Goal: Task Accomplishment & Management: Complete application form

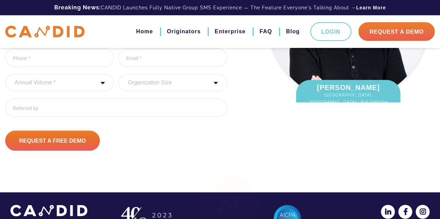
scroll to position [152, 0]
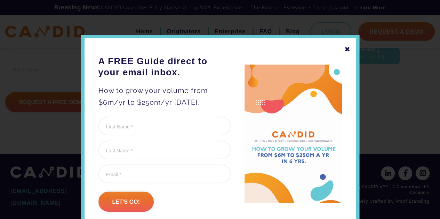
click at [345, 51] on div "✖" at bounding box center [347, 49] width 6 height 12
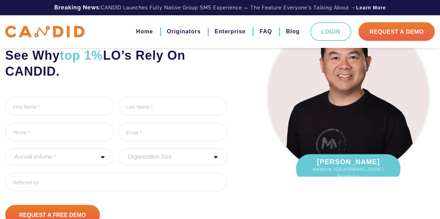
scroll to position [13, 0]
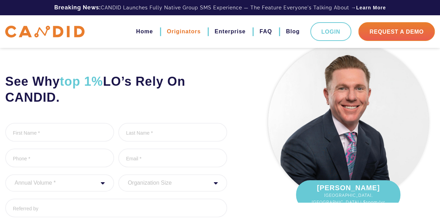
click at [182, 33] on link "Originators" at bounding box center [184, 32] width 34 height 12
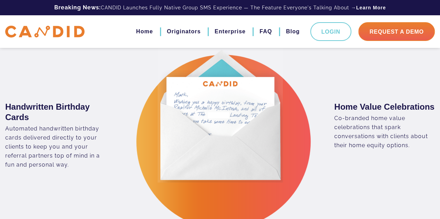
scroll to position [1112, 0]
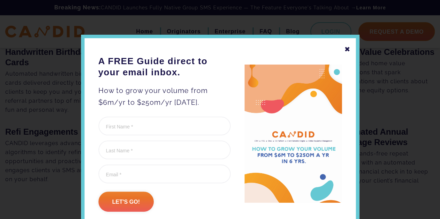
click at [344, 48] on div "✖" at bounding box center [347, 49] width 6 height 12
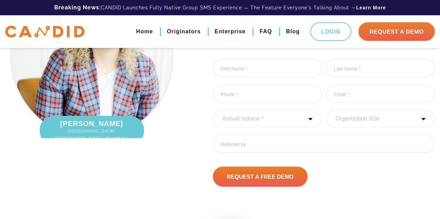
scroll to position [2294, 0]
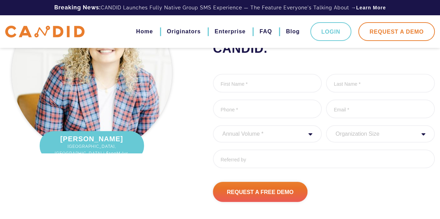
click at [400, 29] on link "Request A Demo" at bounding box center [396, 31] width 76 height 19
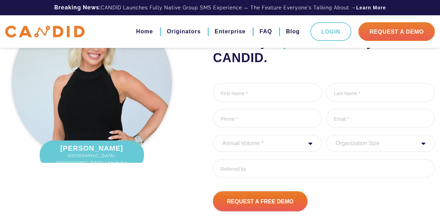
scroll to position [2316, 0]
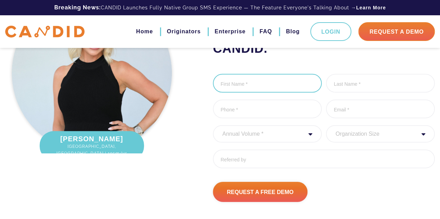
click at [270, 93] on input "First Name *" at bounding box center [267, 83] width 109 height 19
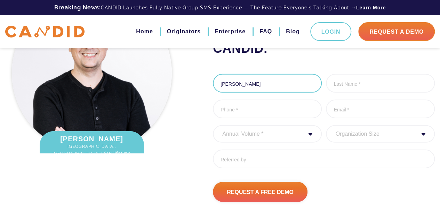
type input "[PERSON_NAME]"
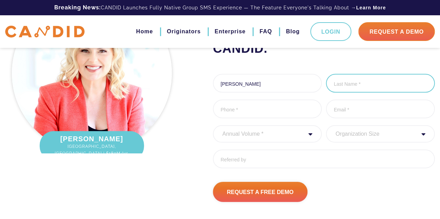
click at [370, 92] on input "Last Name *" at bounding box center [380, 83] width 109 height 19
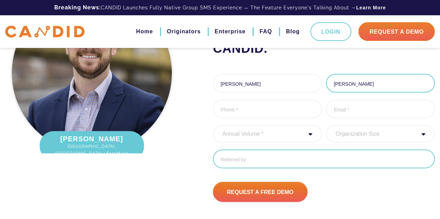
scroll to position [2320, 0]
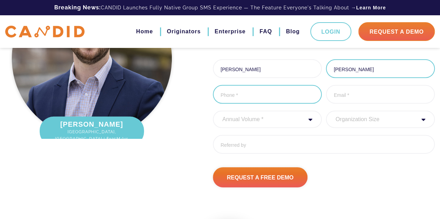
type input "[PERSON_NAME]"
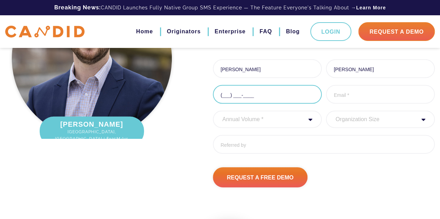
click at [259, 104] on input "(___) ___-____" at bounding box center [267, 94] width 109 height 19
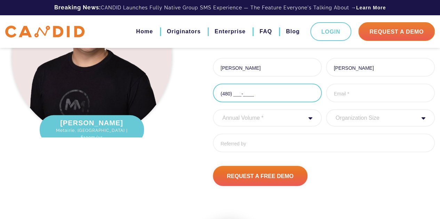
scroll to position [2308, 0]
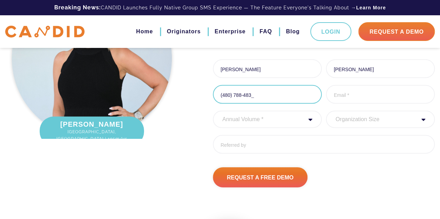
type input "[PHONE_NUMBER]"
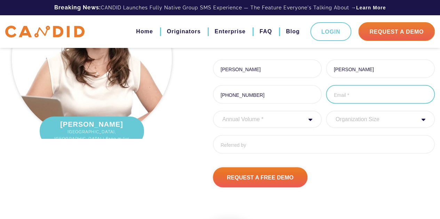
click at [356, 104] on input "Email Address *" at bounding box center [380, 94] width 109 height 19
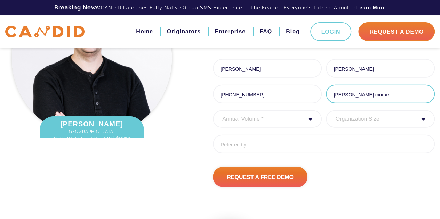
scroll to position [2297, 0]
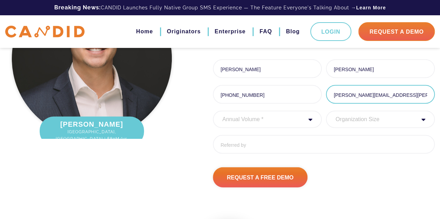
type input "[PERSON_NAME][EMAIL_ADDRESS][PERSON_NAME][DOMAIN_NAME]"
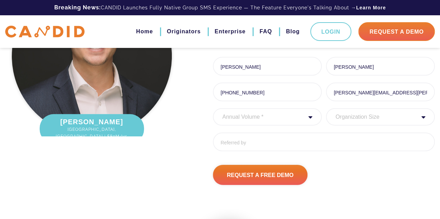
scroll to position [2308, 0]
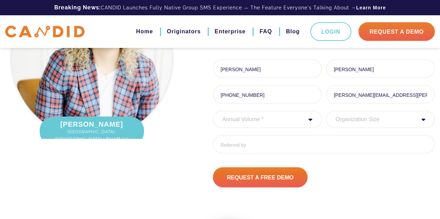
click at [283, 126] on select "Annual Volume * 0 to 25M 25M to 50M 50M to 75M 75M to 100M 100M to 150M 150M to…" at bounding box center [267, 119] width 109 height 17
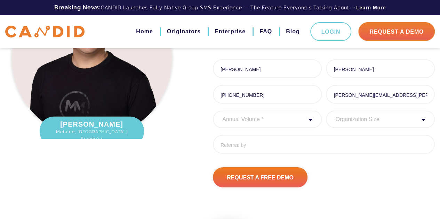
select select "20000000"
click at [213, 124] on select "Annual Volume * 0 to 25M 25M to 50M 50M to 75M 75M to 100M 100M to 150M 150M to…" at bounding box center [267, 119] width 109 height 17
click at [366, 128] on select "Organization Size 1 - 10 11 - 50 51 - 100 101 - 200 201 - 300 300 - 500 501+" at bounding box center [380, 119] width 109 height 17
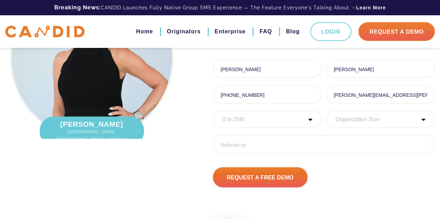
select select "11 - 50"
click at [326, 124] on select "Organization Size 1 - 10 11 - 50 51 - 100 101 - 200 201 - 300 300 - 500 501+" at bounding box center [380, 119] width 109 height 17
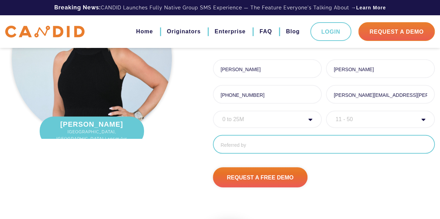
click at [261, 154] on input "Referred By" at bounding box center [324, 144] width 222 height 19
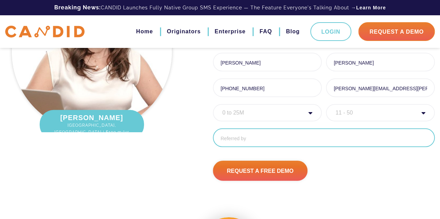
scroll to position [2320, 0]
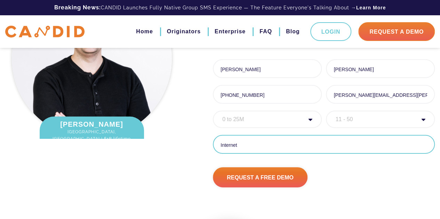
click at [343, 151] on input "Internet" at bounding box center [324, 144] width 222 height 19
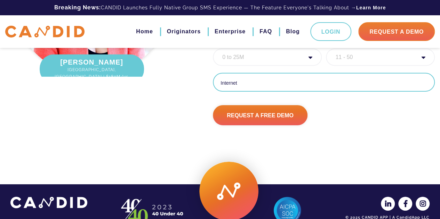
scroll to position [2389, 0]
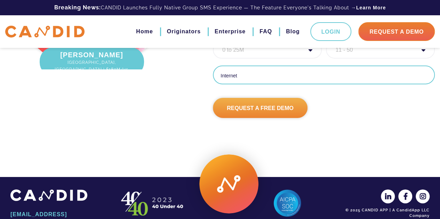
type input "Internet"
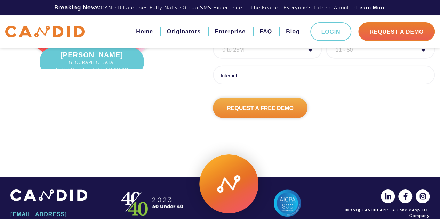
click at [254, 118] on input "Request A Free Demo" at bounding box center [260, 108] width 95 height 20
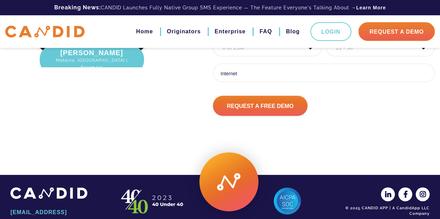
scroll to position [2378, 0]
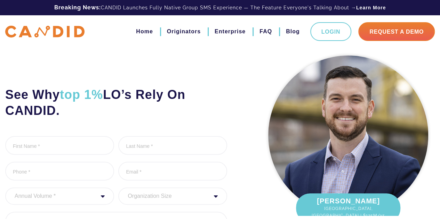
click at [6, 71] on div "See Why top 1% LO’s Rely On CANDID. First Name * 0 of 1000 max characters Last …" at bounding box center [128, 158] width 256 height 212
